Goal: Find specific page/section: Find specific page/section

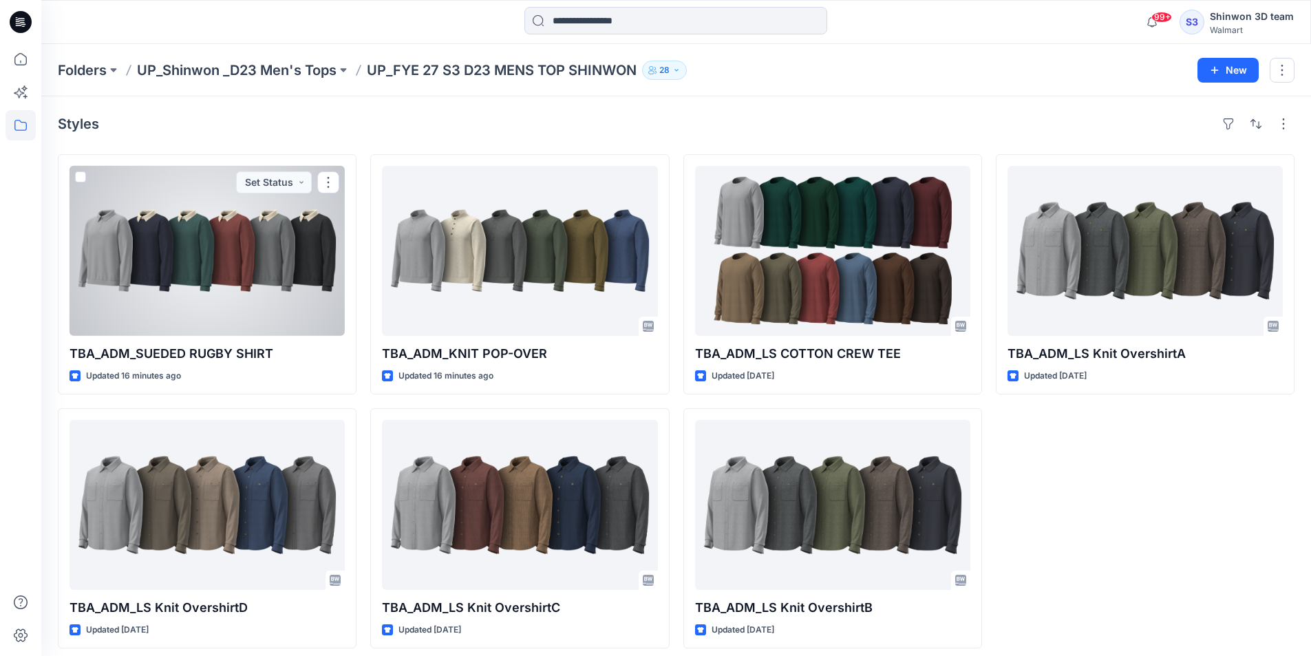
click at [198, 295] on div at bounding box center [207, 251] width 275 height 170
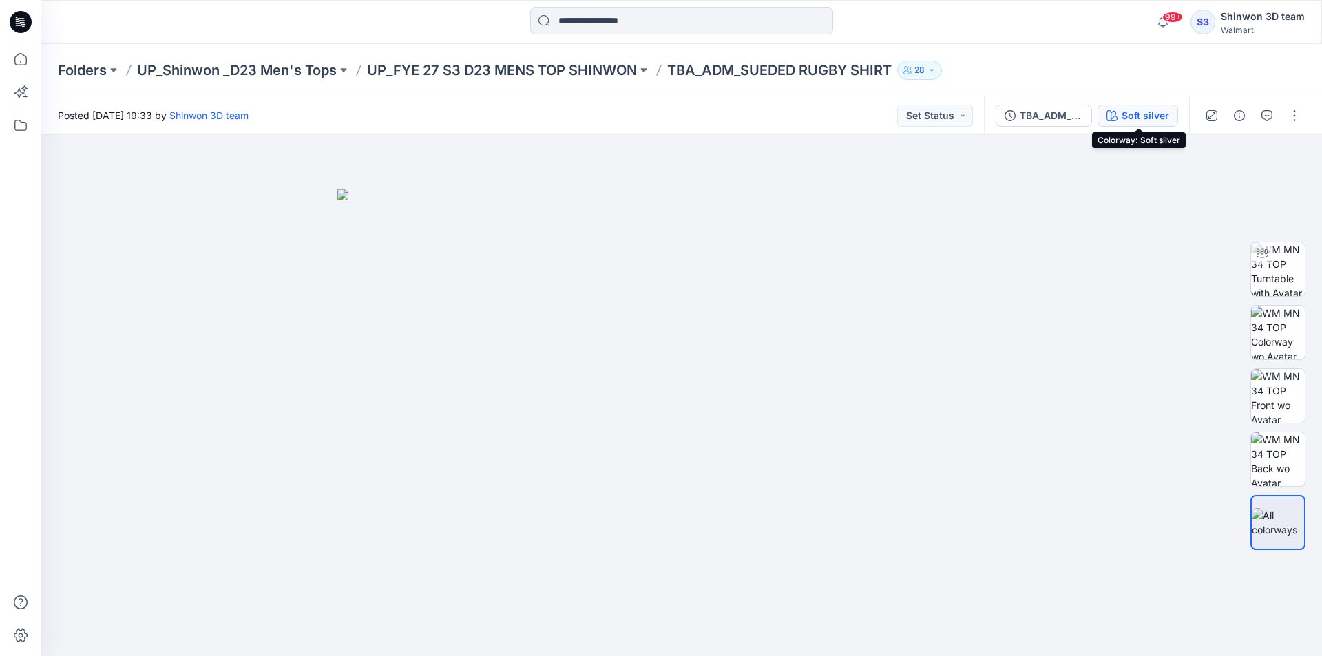
click at [1134, 110] on div "Soft silver" at bounding box center [1145, 115] width 48 height 15
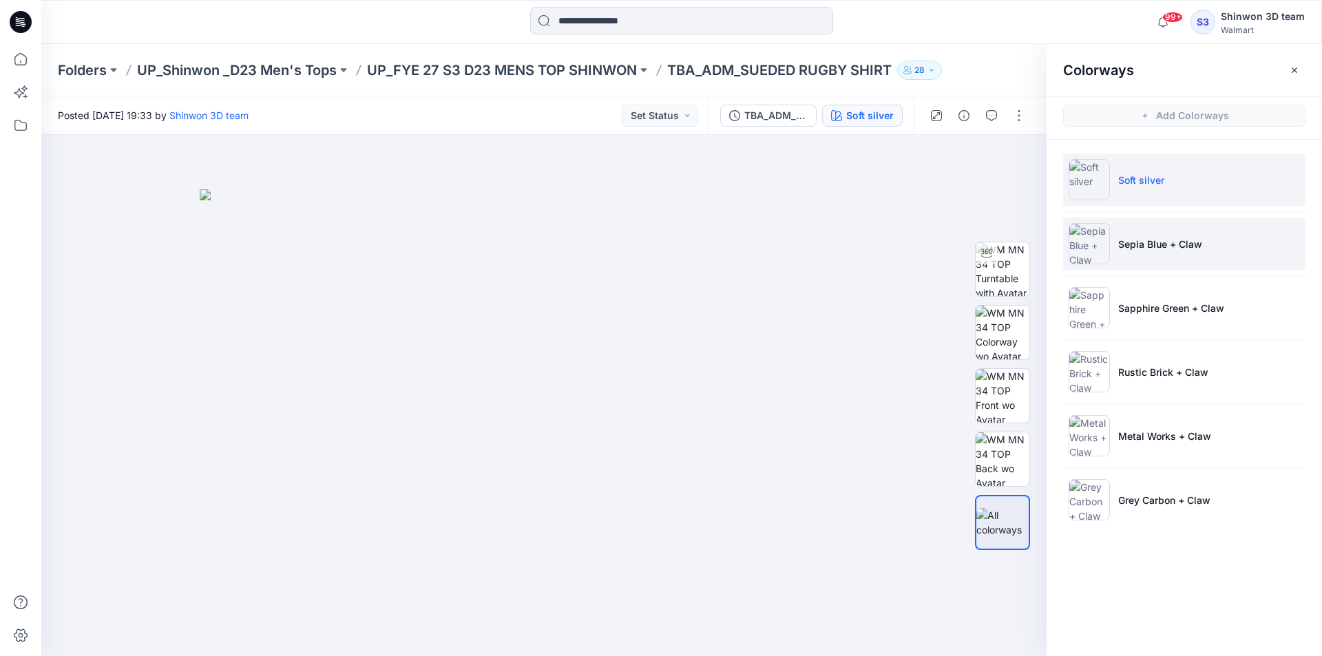
click at [1137, 222] on li "Sepia Blue + Claw" at bounding box center [1184, 244] width 242 height 52
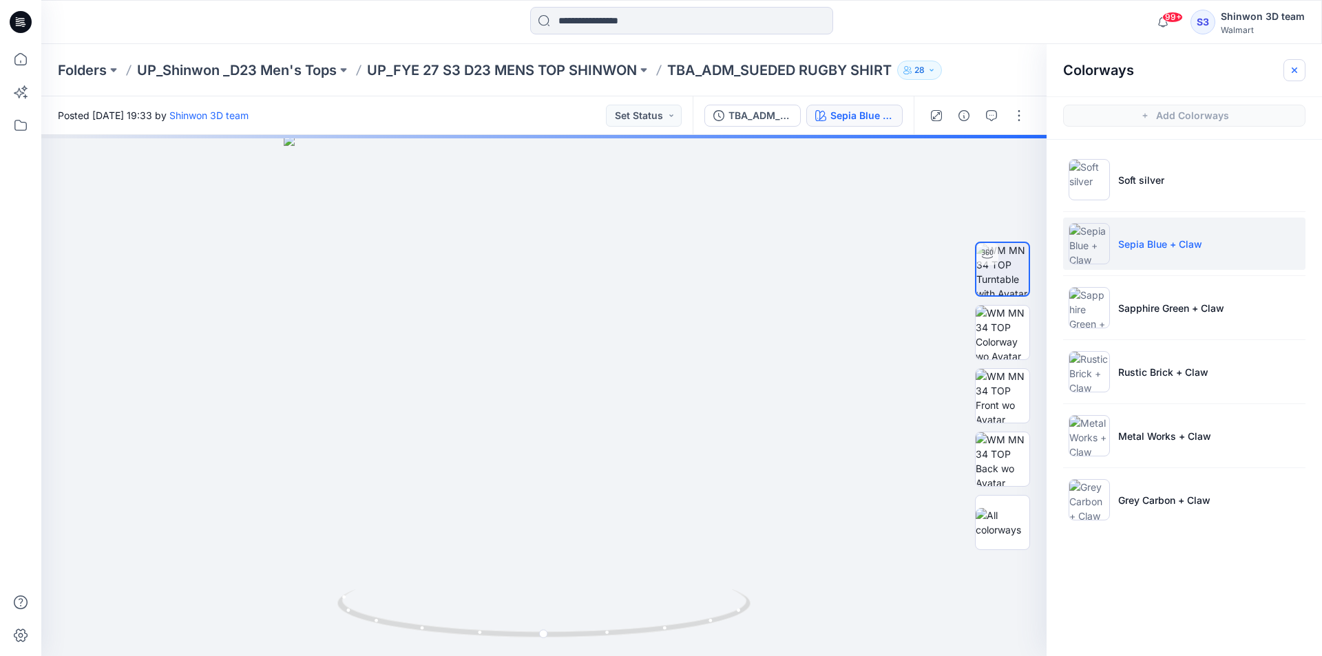
click at [1300, 61] on button "button" at bounding box center [1294, 70] width 22 height 22
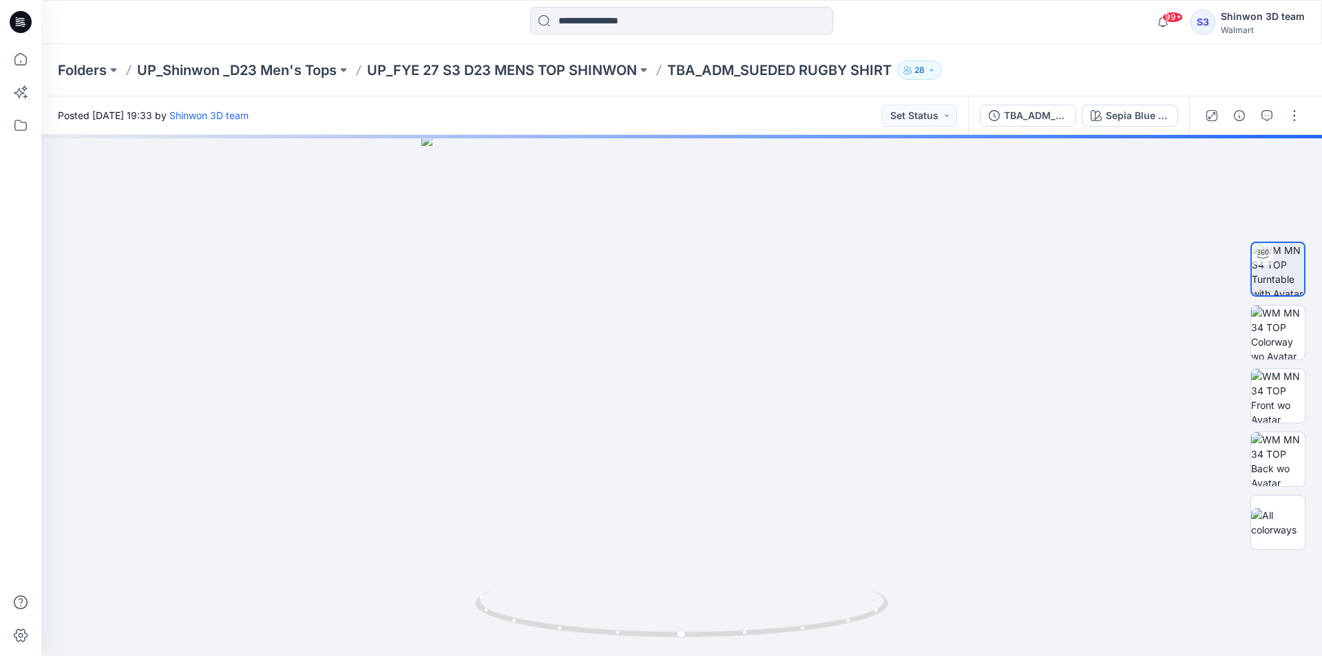
click at [1050, 134] on div "TBA_ADM_SUEDED RUGBY SHIRT Sepia Blue + Claw" at bounding box center [1078, 115] width 221 height 39
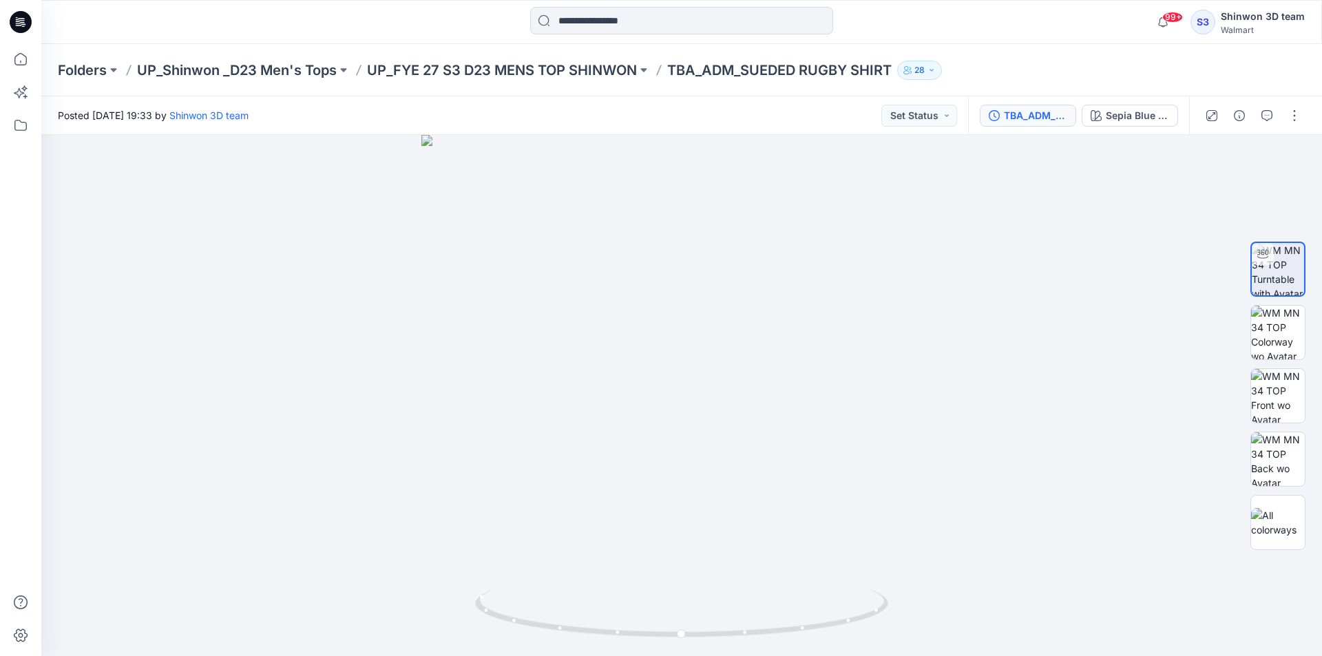
click at [1053, 123] on div "TBA_ADM_SUEDED RUGBY SHIRT" at bounding box center [1035, 115] width 63 height 15
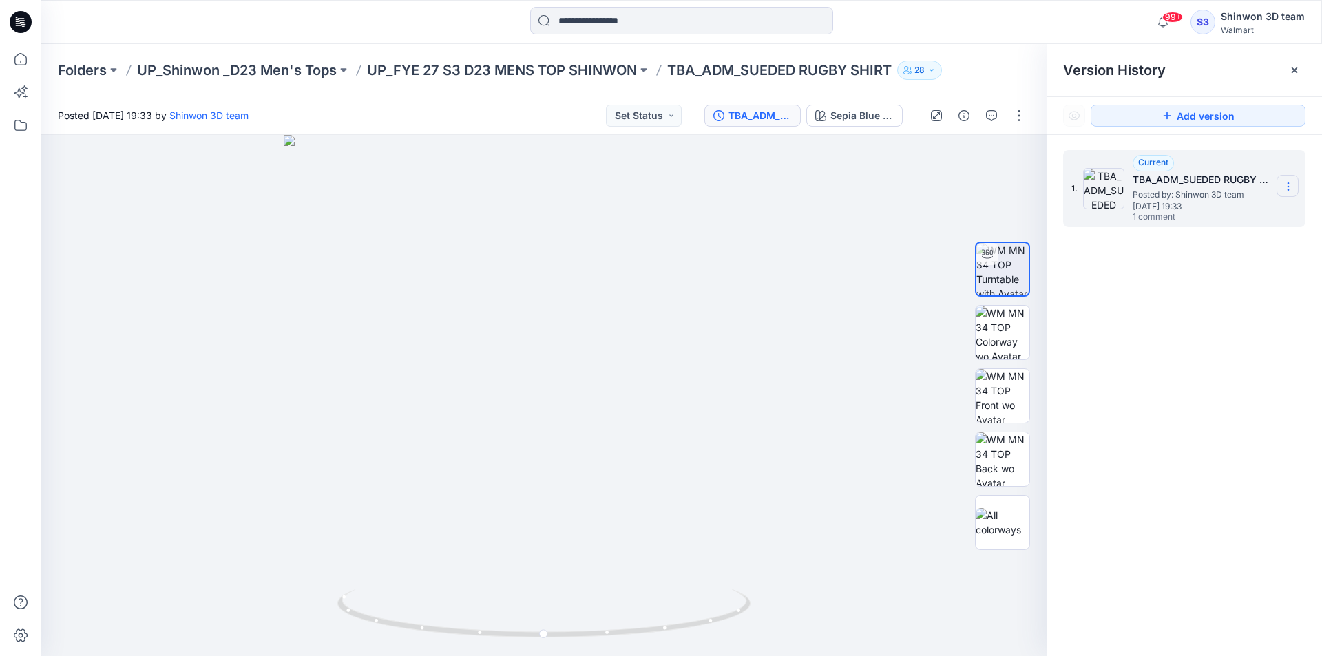
click at [1282, 184] on section at bounding box center [1287, 186] width 22 height 22
click at [1094, 247] on div "1. Current TBA_ADM_SUEDED RUGBY SHIRT Posted by: Shinwon 3D team [DATE] 19:33 1…" at bounding box center [1183, 405] width 275 height 541
click at [1282, 188] on section at bounding box center [1287, 186] width 22 height 22
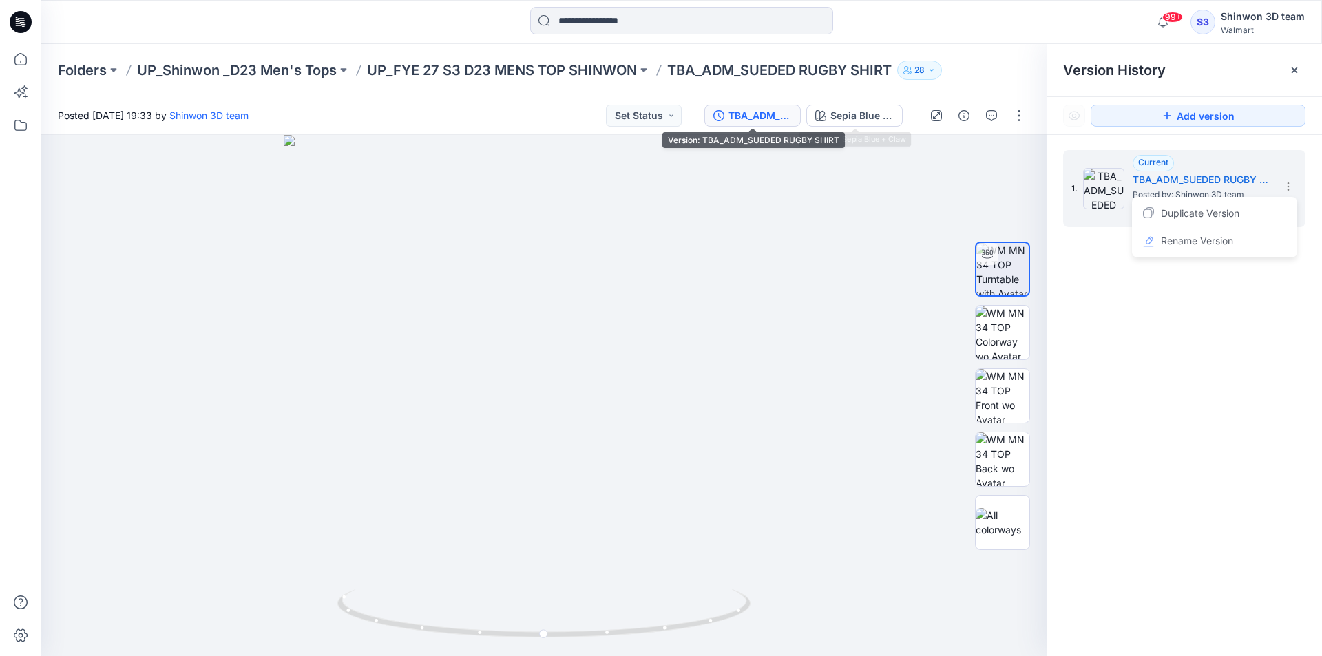
click at [772, 116] on div "TBA_ADM_SUEDED RUGBY SHIRT" at bounding box center [759, 115] width 63 height 15
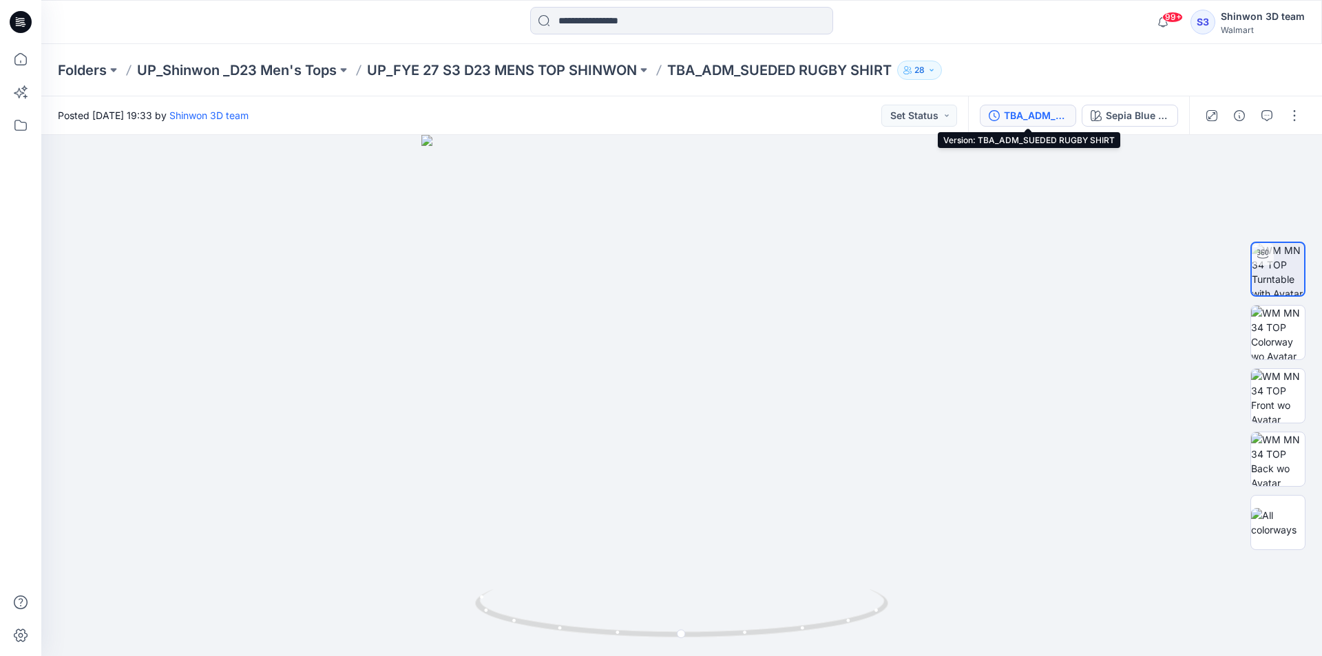
click at [1015, 105] on button "TBA_ADM_SUEDED RUGBY SHIRT" at bounding box center [1028, 116] width 96 height 22
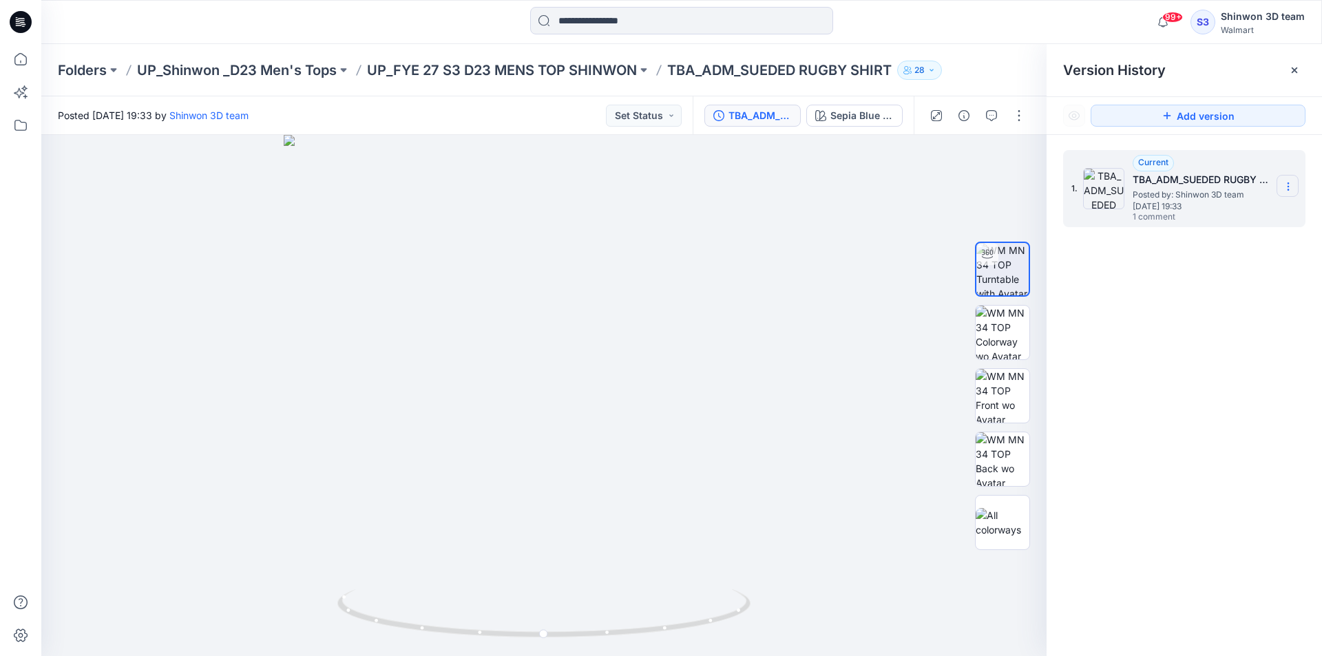
click at [1284, 178] on section at bounding box center [1287, 186] width 22 height 22
